Goal: Information Seeking & Learning: Find specific fact

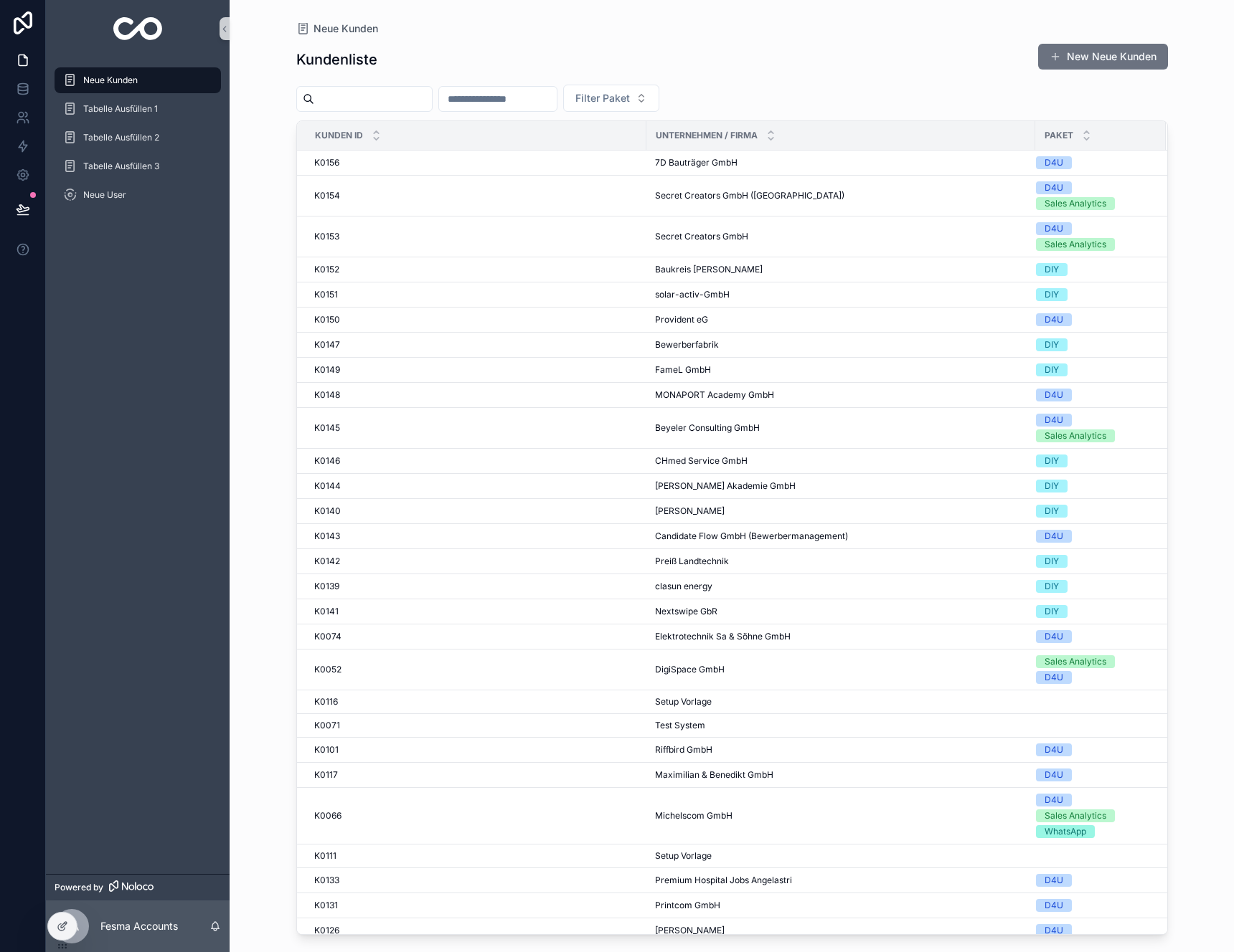
click at [535, 96] on input "scrollable content" at bounding box center [497, 99] width 117 height 20
type input "**"
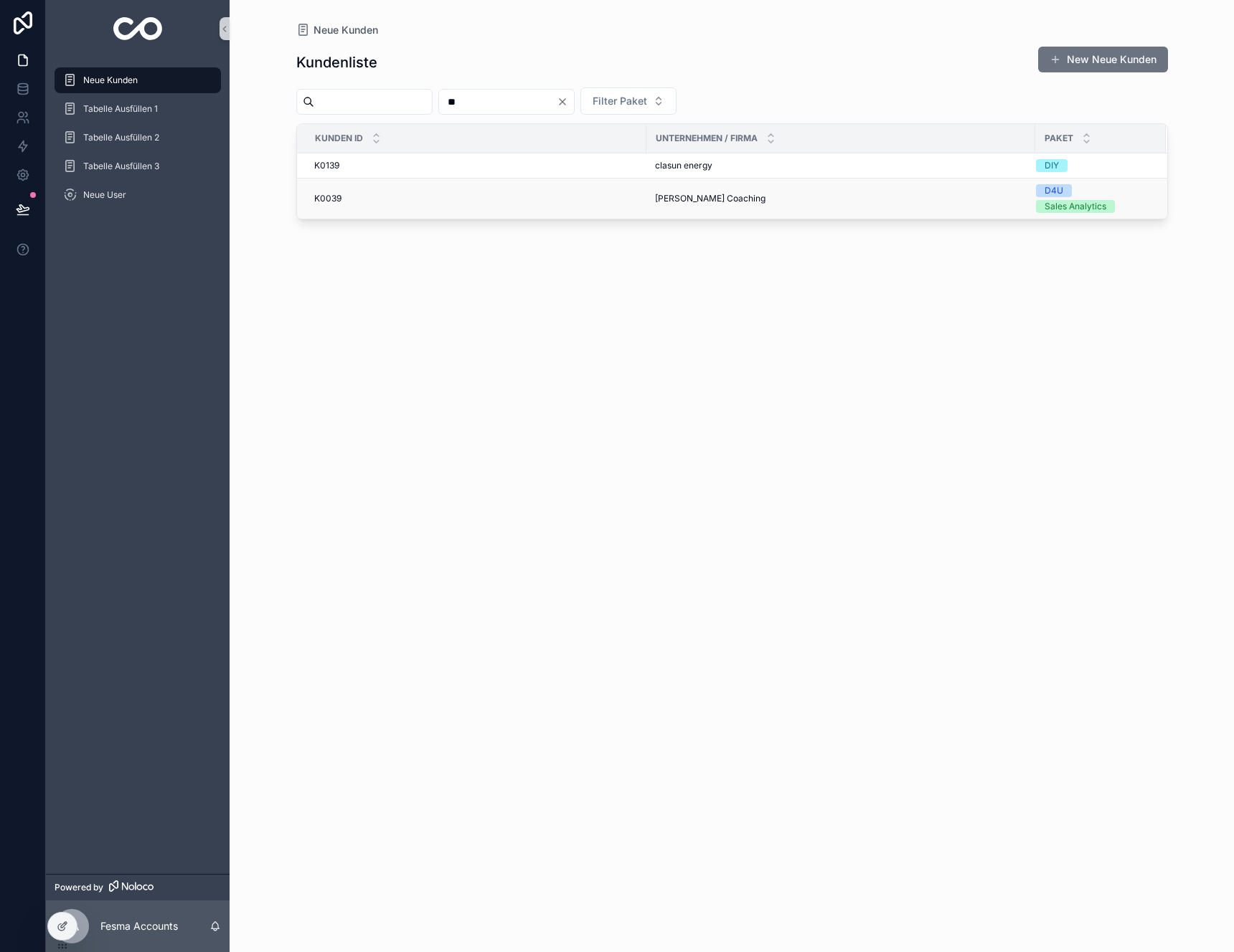
click at [423, 196] on div "K0039 K0039" at bounding box center [476, 199] width 324 height 11
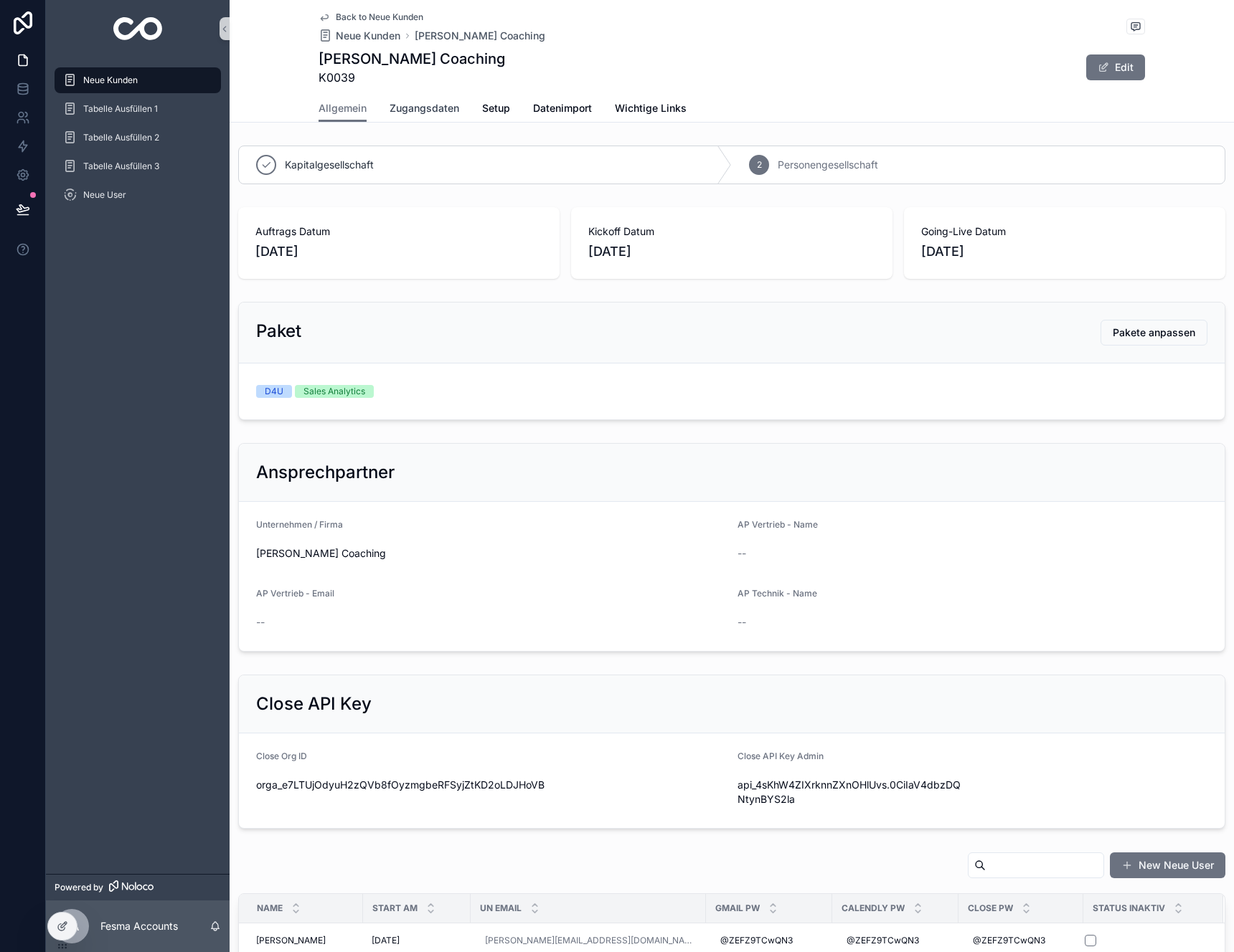
click at [439, 118] on link "Zugangsdaten" at bounding box center [424, 109] width 70 height 29
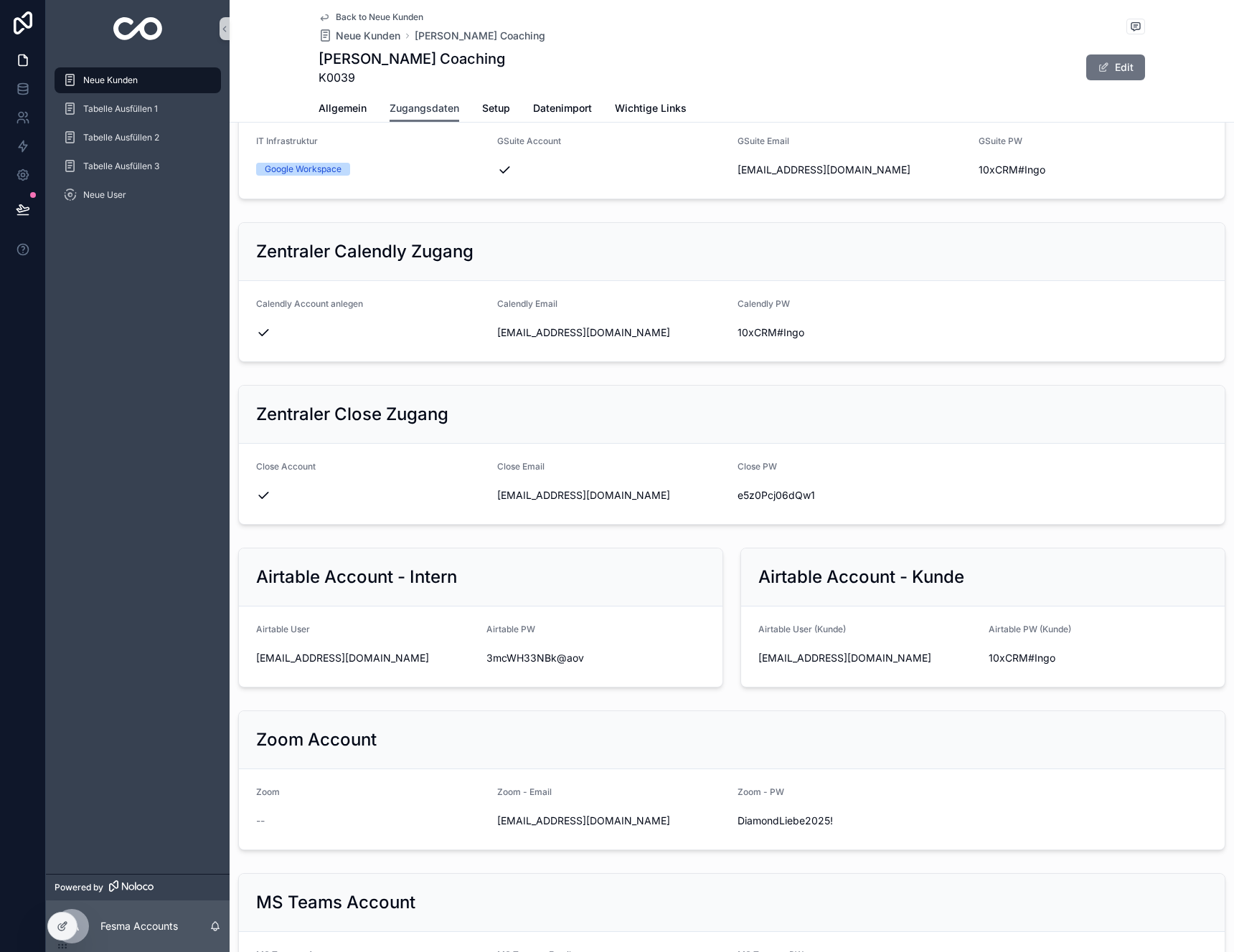
scroll to position [1445, 0]
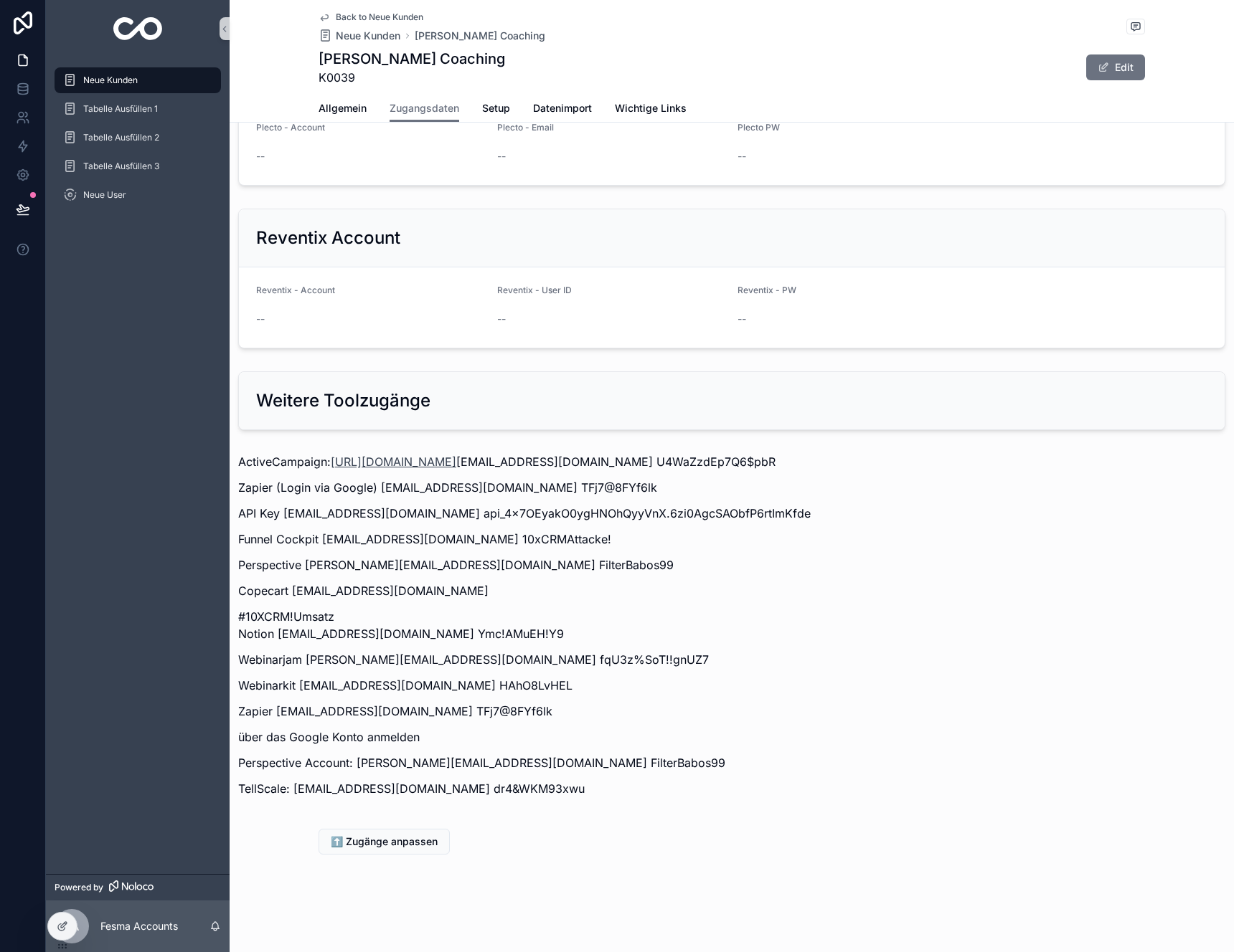
click at [449, 466] on link "[URL][DOMAIN_NAME]" at bounding box center [393, 461] width 126 height 14
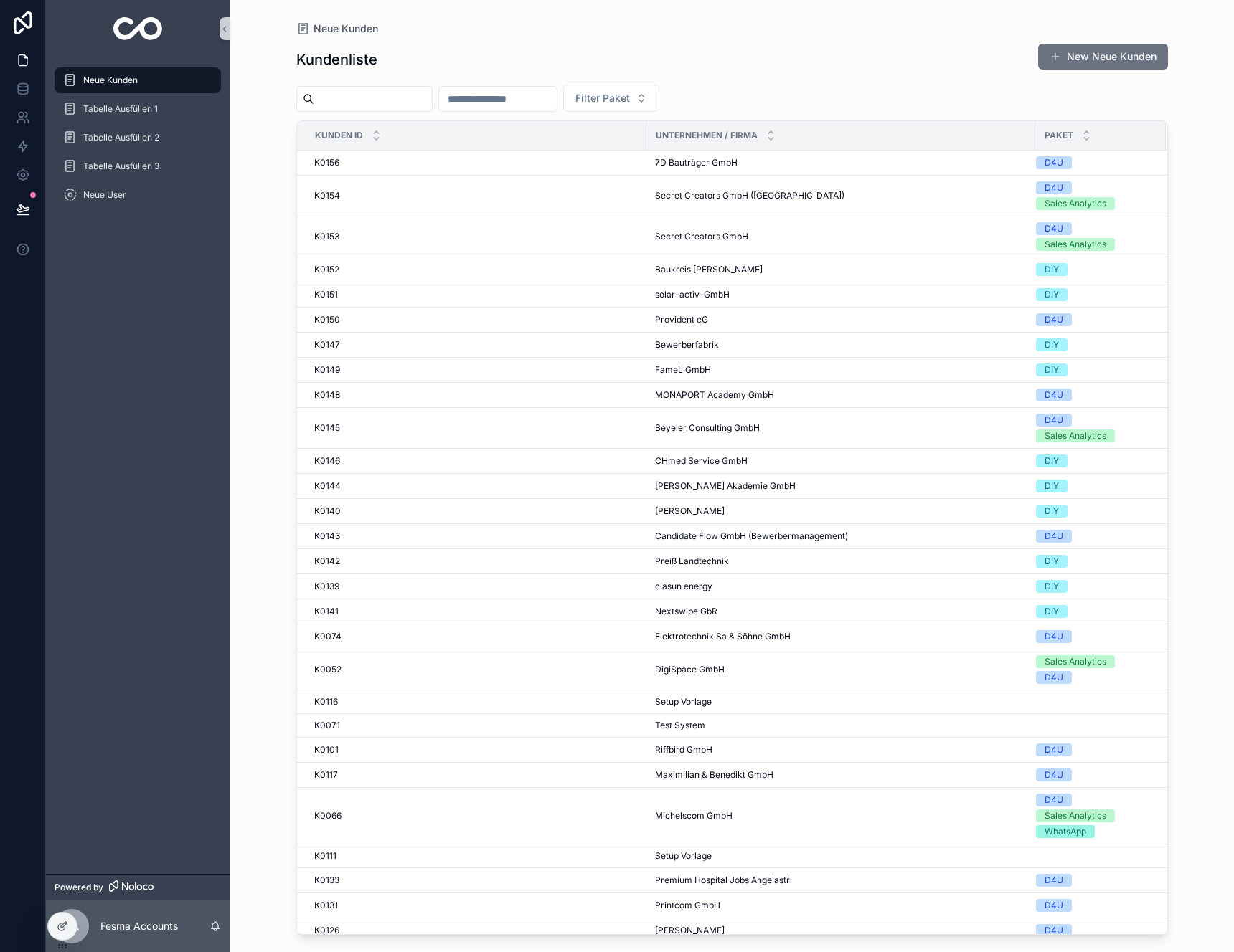
click at [539, 102] on input "scrollable content" at bounding box center [497, 99] width 117 height 20
type input "**"
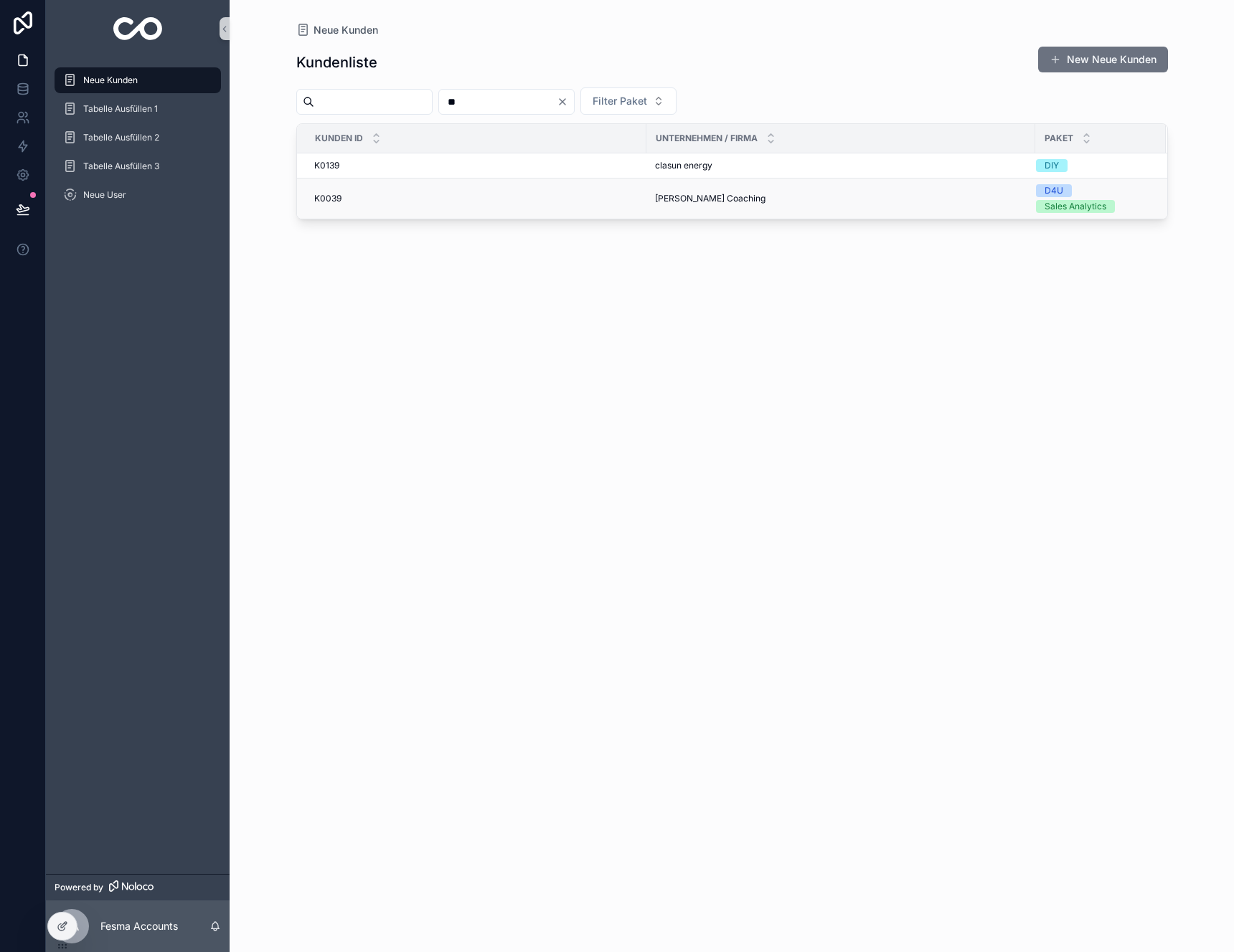
click at [626, 200] on div "K0039 K0039" at bounding box center [476, 199] width 324 height 11
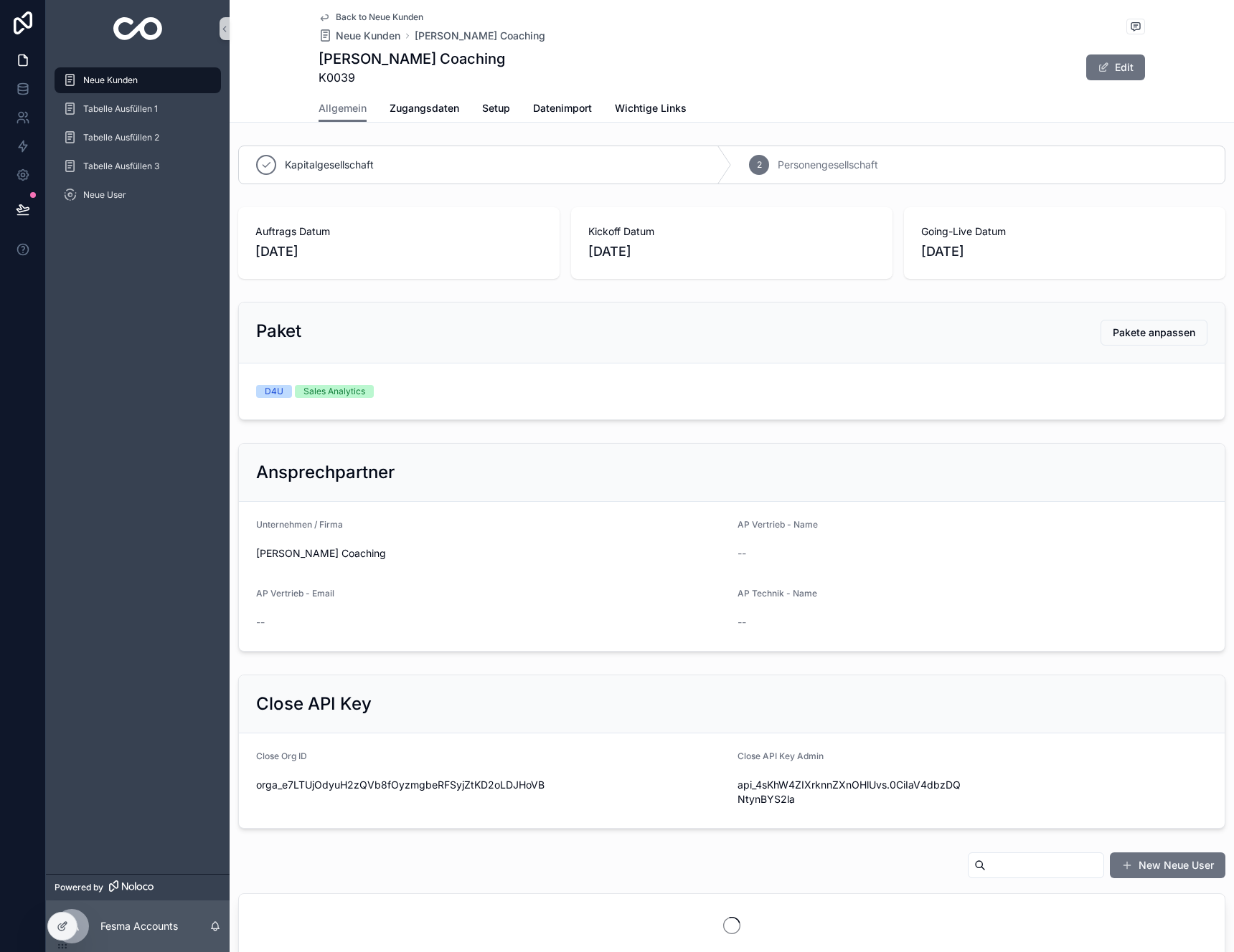
click at [381, 94] on div "Allgemein Zugangsdaten Setup Datenimport Wichtige Links" at bounding box center [732, 108] width 827 height 27
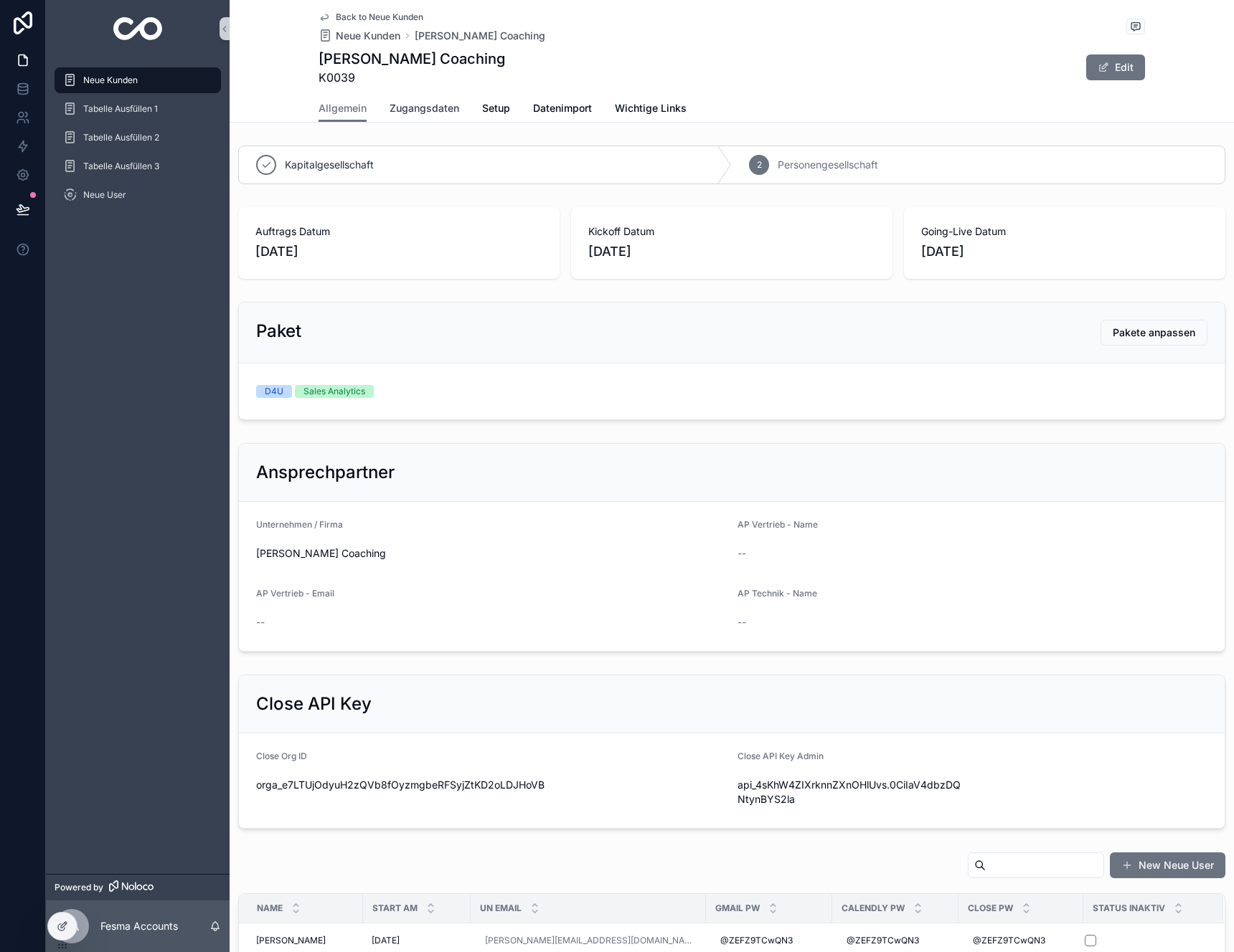
click at [402, 113] on span "Zugangsdaten" at bounding box center [424, 108] width 70 height 14
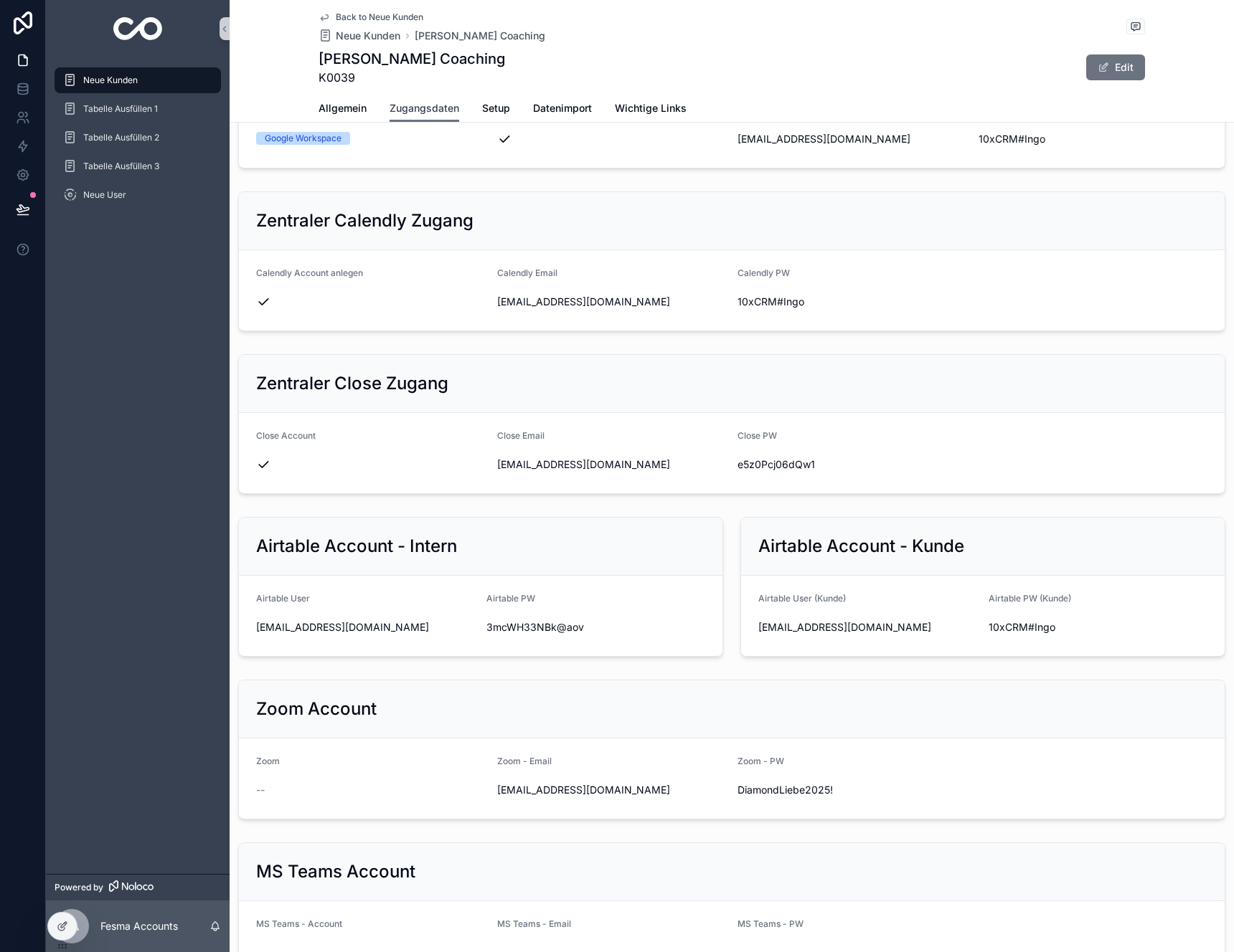
scroll to position [1445, 0]
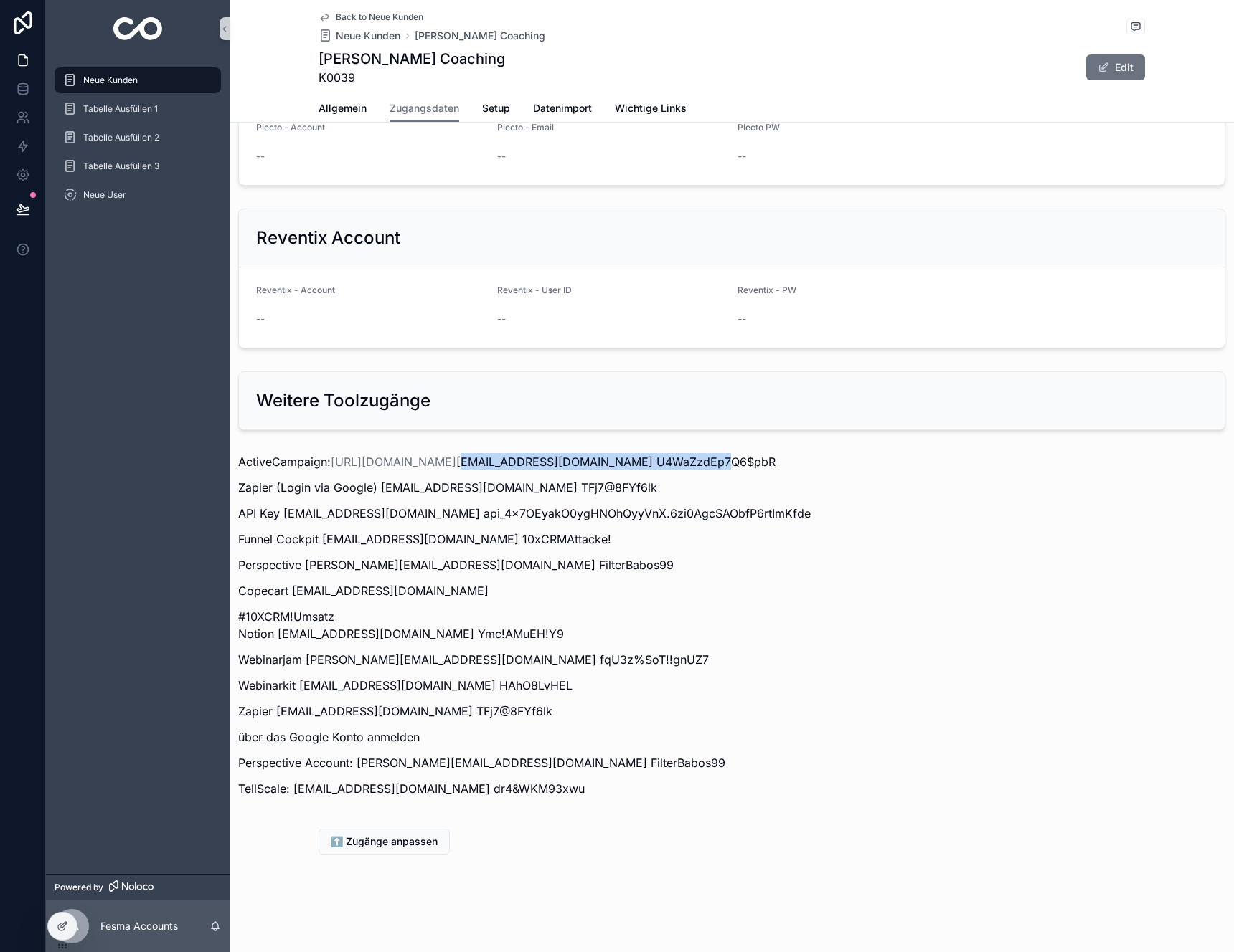
drag, startPoint x: 784, startPoint y: 466, endPoint x: 547, endPoint y: 465, distance: 237.0
click at [547, 465] on p "ActiveCampaign: https://aw-lifecoach.activehosted.com buchhaltung@alexandrawebe…" at bounding box center [731, 462] width 987 height 17
copy p "buchhaltung@alexandraweber-coaching.de"
click at [902, 479] on p "Zapier (Login via Google) [EMAIL_ADDRESS][DOMAIN_NAME] TFj7@8FYf6lk" at bounding box center [731, 487] width 987 height 17
drag, startPoint x: 913, startPoint y: 460, endPoint x: 789, endPoint y: 466, distance: 124.1
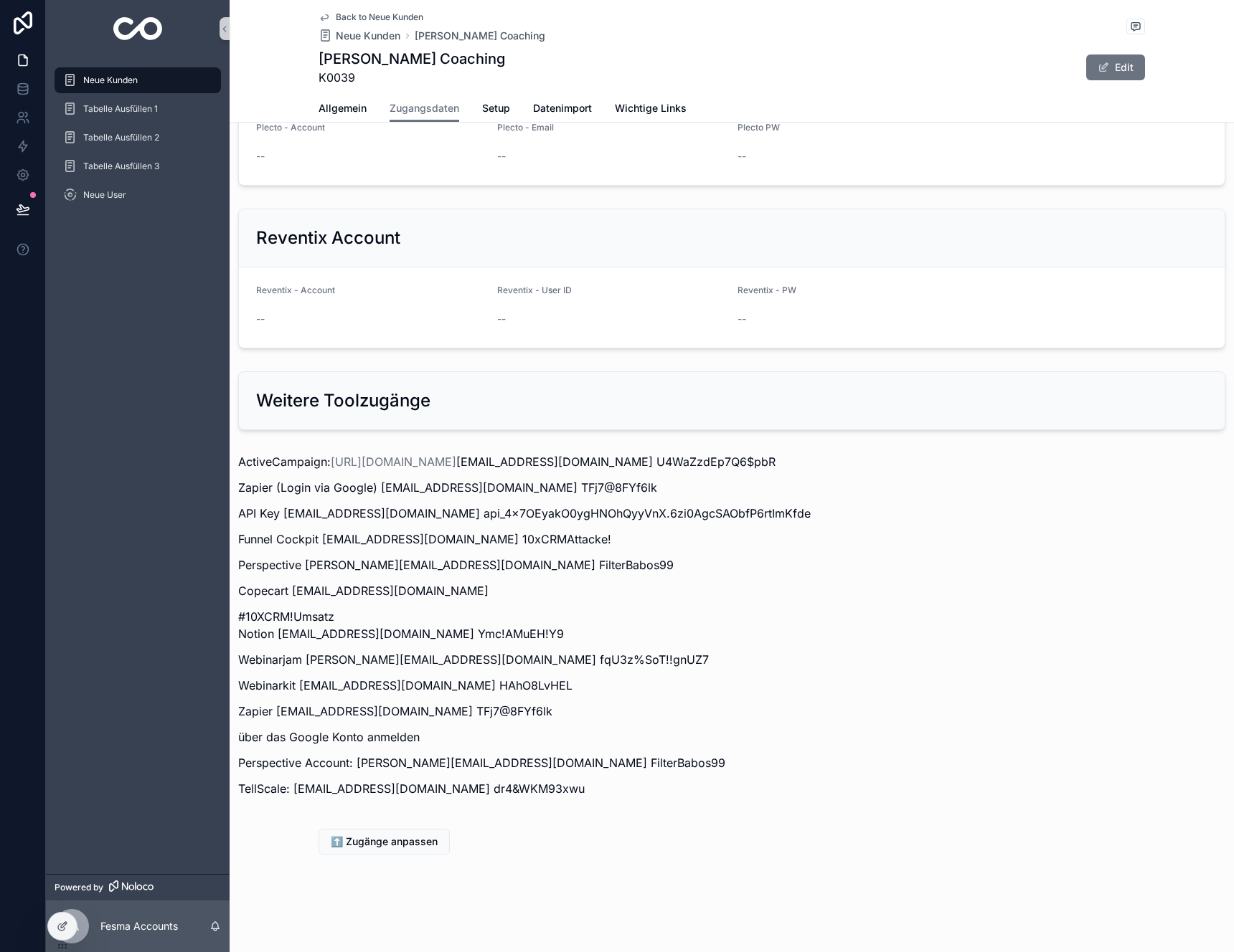
click at [789, 466] on p "ActiveCampaign: https://aw-lifecoach.activehosted.com buchhaltung@alexandrawebe…" at bounding box center [731, 462] width 987 height 17
copy p "U4WaZzdEp7Q6$pbR"
click at [432, 461] on link "[URL][DOMAIN_NAME]" at bounding box center [393, 461] width 126 height 14
click at [561, 110] on span "Datenimport" at bounding box center [563, 108] width 59 height 14
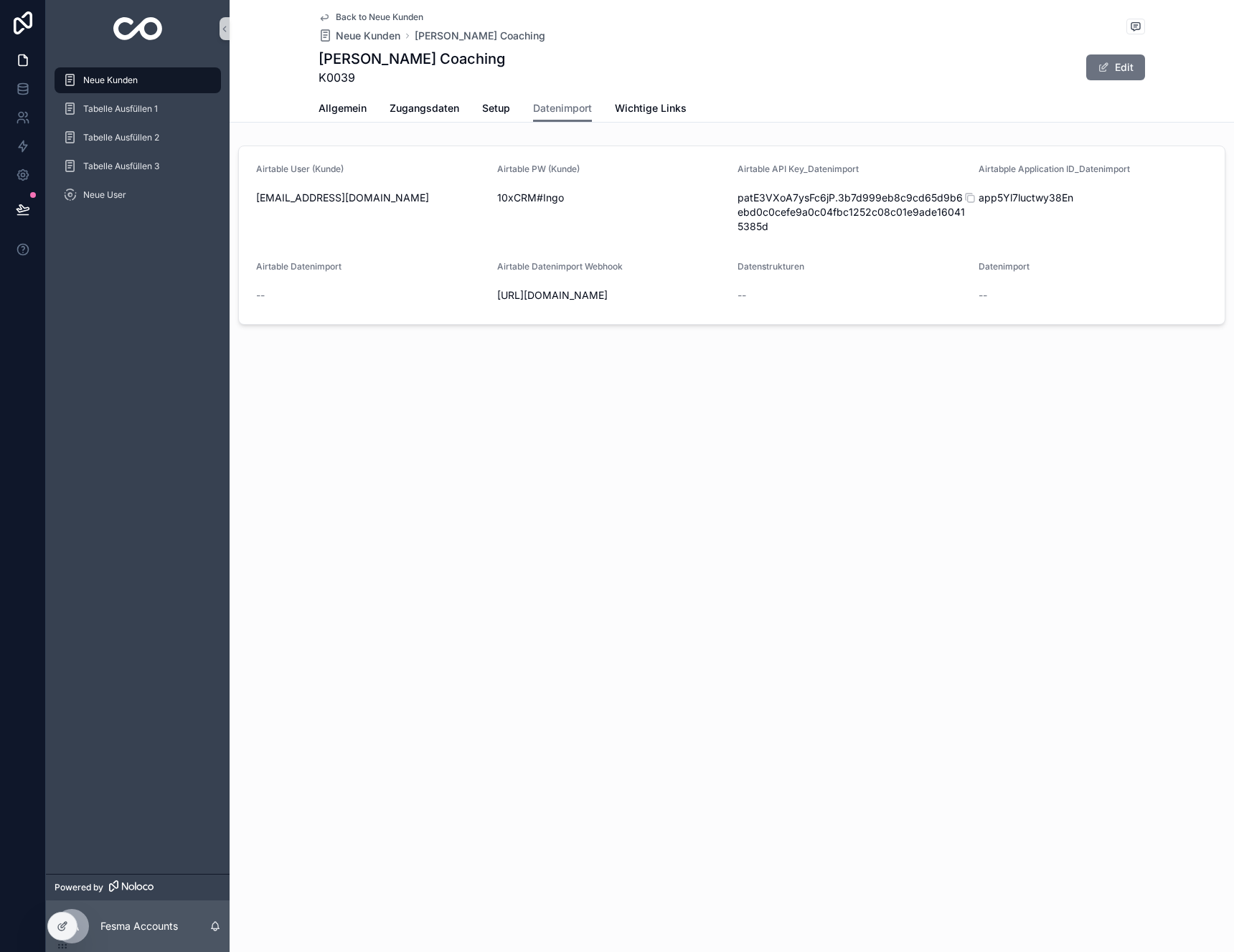
click at [1010, 196] on span "app5Yl7luctwy38En" at bounding box center [1093, 197] width 229 height 14
click at [859, 212] on span "patE3VXoA7ysFc6jP.3b7d999eb8c9cd65d9b6ebd0c0cefe9a0c04fbc1252c08c01e9ade1604153…" at bounding box center [851, 212] width 229 height 43
copy div "patE3VXoA7ysFc6jP.3b7d999eb8c9cd65d9b6ebd0c0cefe9a0c04fbc1252c08c01e9ade1604153…"
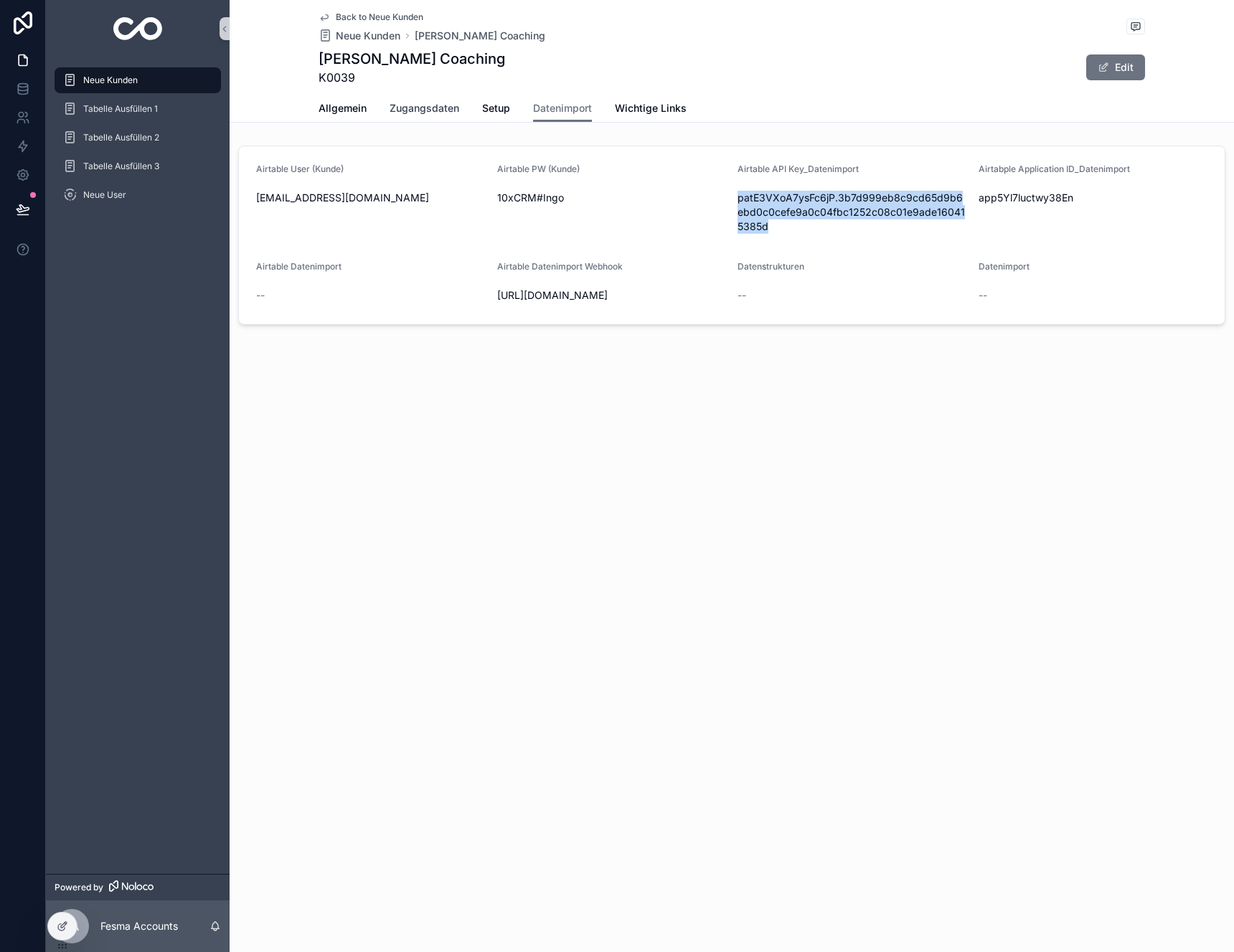
click at [443, 115] on span "Zugangsdaten" at bounding box center [424, 108] width 70 height 14
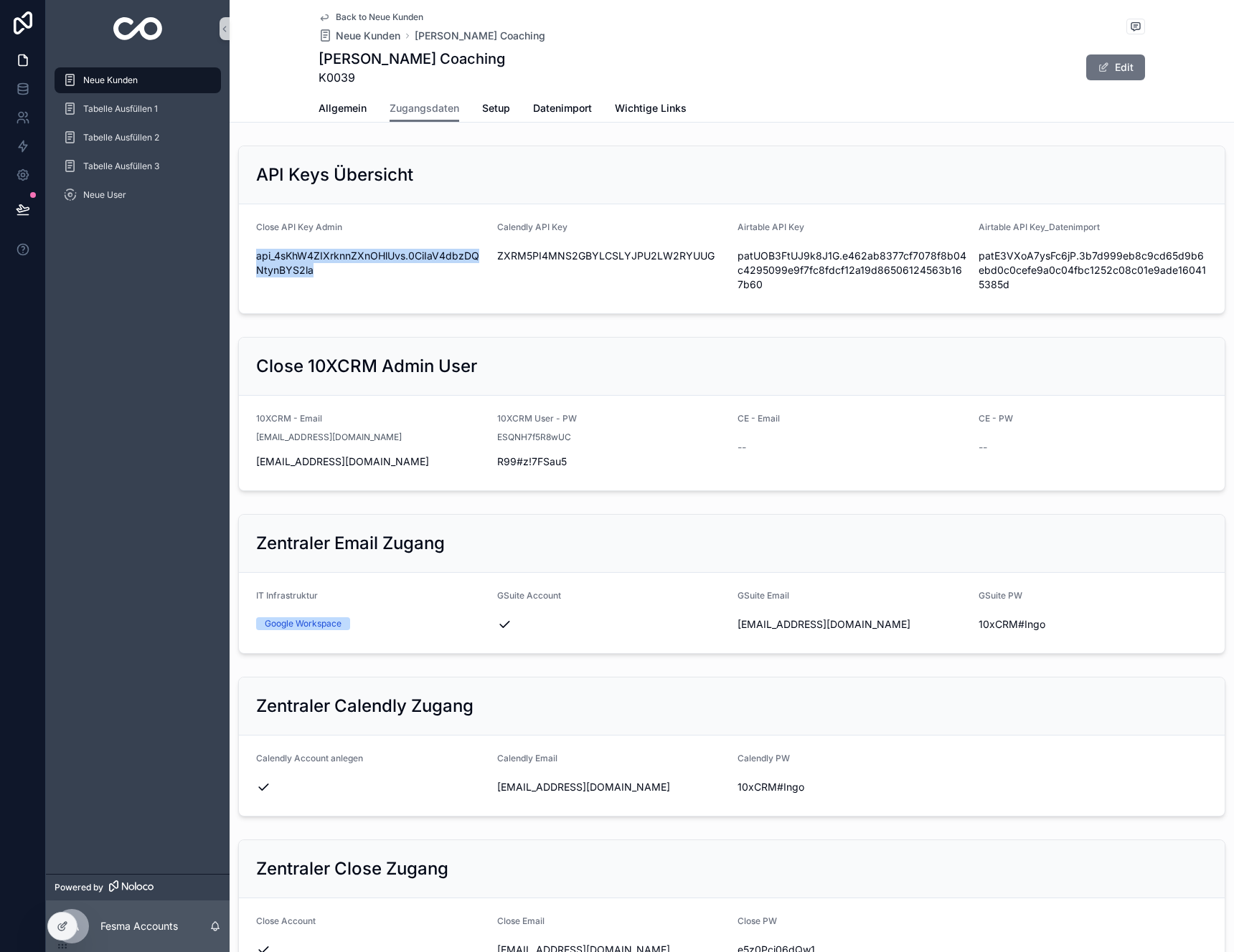
drag, startPoint x: 363, startPoint y: 276, endPoint x: 251, endPoint y: 254, distance: 114.1
click at [251, 254] on form "Close API Key Admin api_4sKhW4ZIXrknnZXnOHlUvs.0CiIaV4dbzDQNtynBYS2la Calendly …" at bounding box center [731, 259] width 985 height 109
copy span "api_4sKhW4ZIXrknnZXnOHlUvs.0CiIaV4dbzDQNtynBYS2la"
